Goal: Task Accomplishment & Management: Use online tool/utility

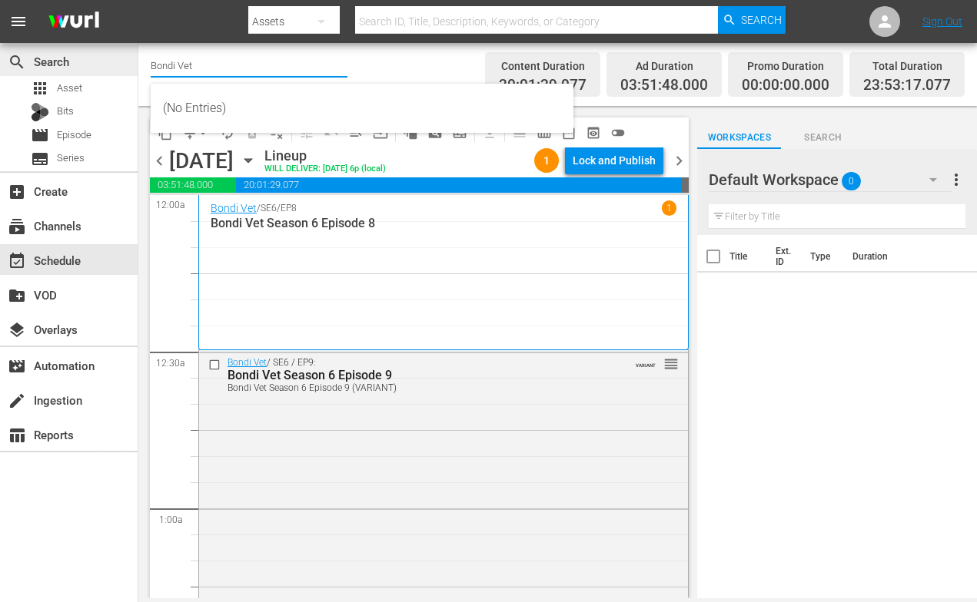
drag, startPoint x: 239, startPoint y: 69, endPoint x: 131, endPoint y: 60, distance: 108.7
click at [138, 0] on div "search Search apps Asset Bits movie Episode subtitles Series add_box Create sub…" at bounding box center [557, 0] width 838 height 0
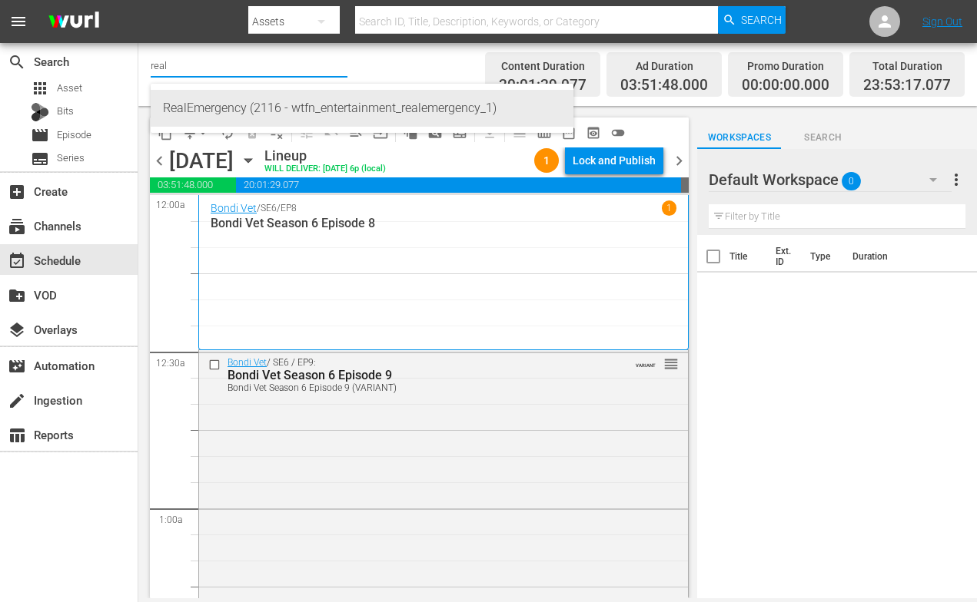
click at [176, 98] on div "RealEmergency (2116 - wtfn_entertainment_realemergency_1)" at bounding box center [362, 108] width 398 height 37
type input "RealEmergency (2116 - wtfn_entertainment_realemergency_1)"
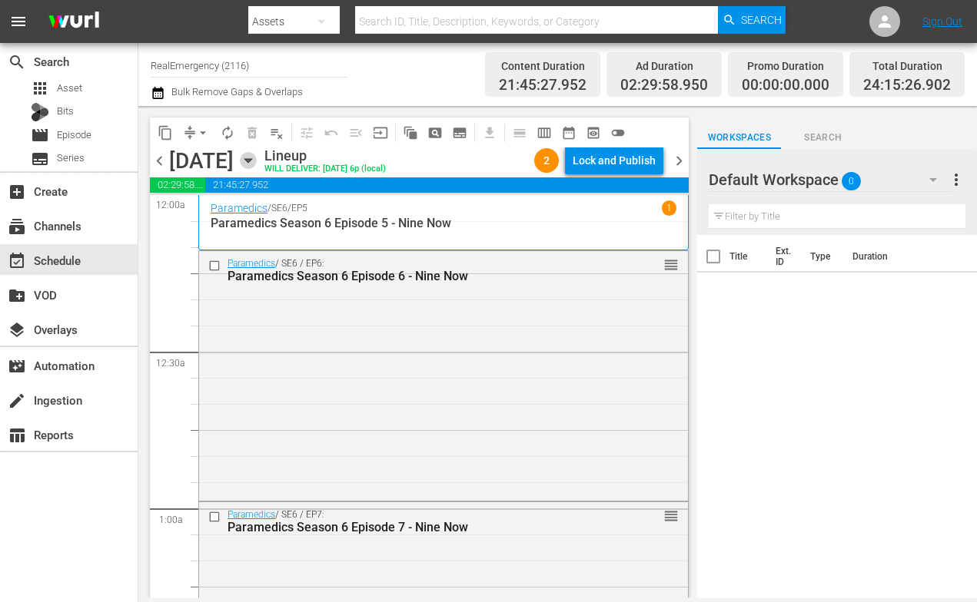
click at [251, 161] on icon "button" at bounding box center [247, 161] width 7 height 4
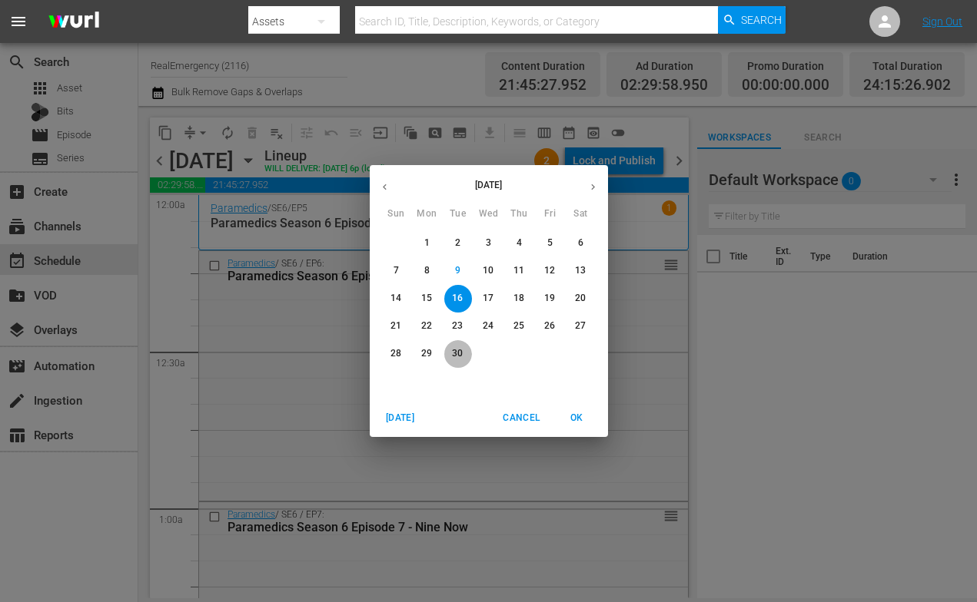
click at [452, 348] on p "30" at bounding box center [457, 353] width 11 height 13
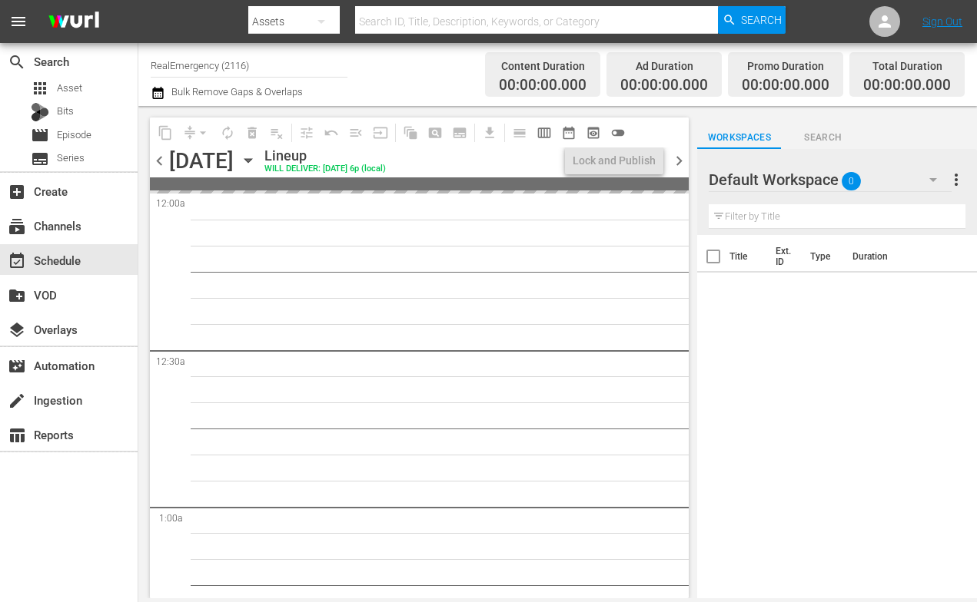
click at [158, 160] on span "chevron_left" at bounding box center [159, 160] width 19 height 19
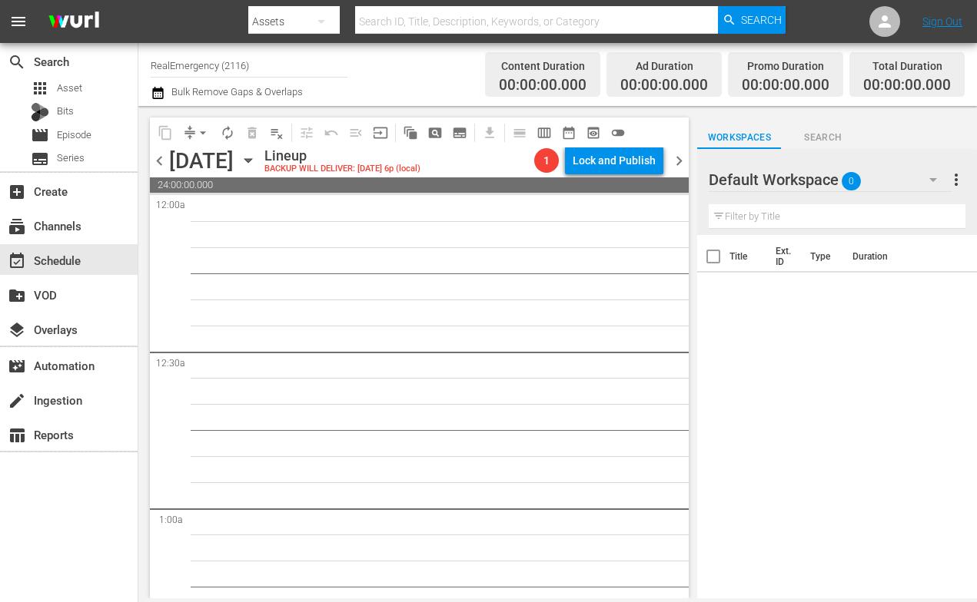
click at [160, 164] on span "chevron_left" at bounding box center [159, 160] width 19 height 19
click at [164, 161] on span "chevron_left" at bounding box center [159, 160] width 19 height 19
